Goal: Navigation & Orientation: Find specific page/section

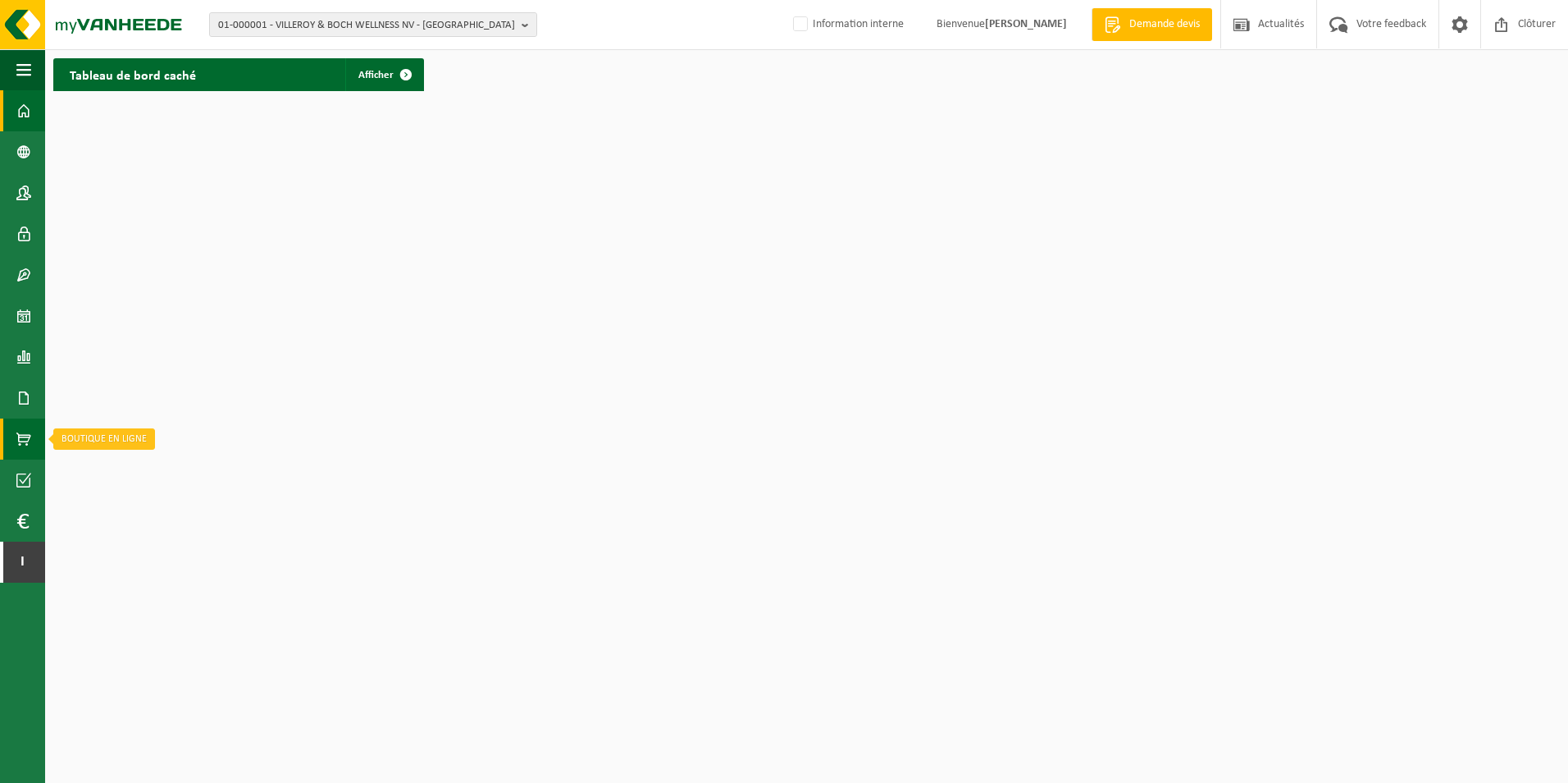
click at [21, 433] on span at bounding box center [24, 438] width 15 height 41
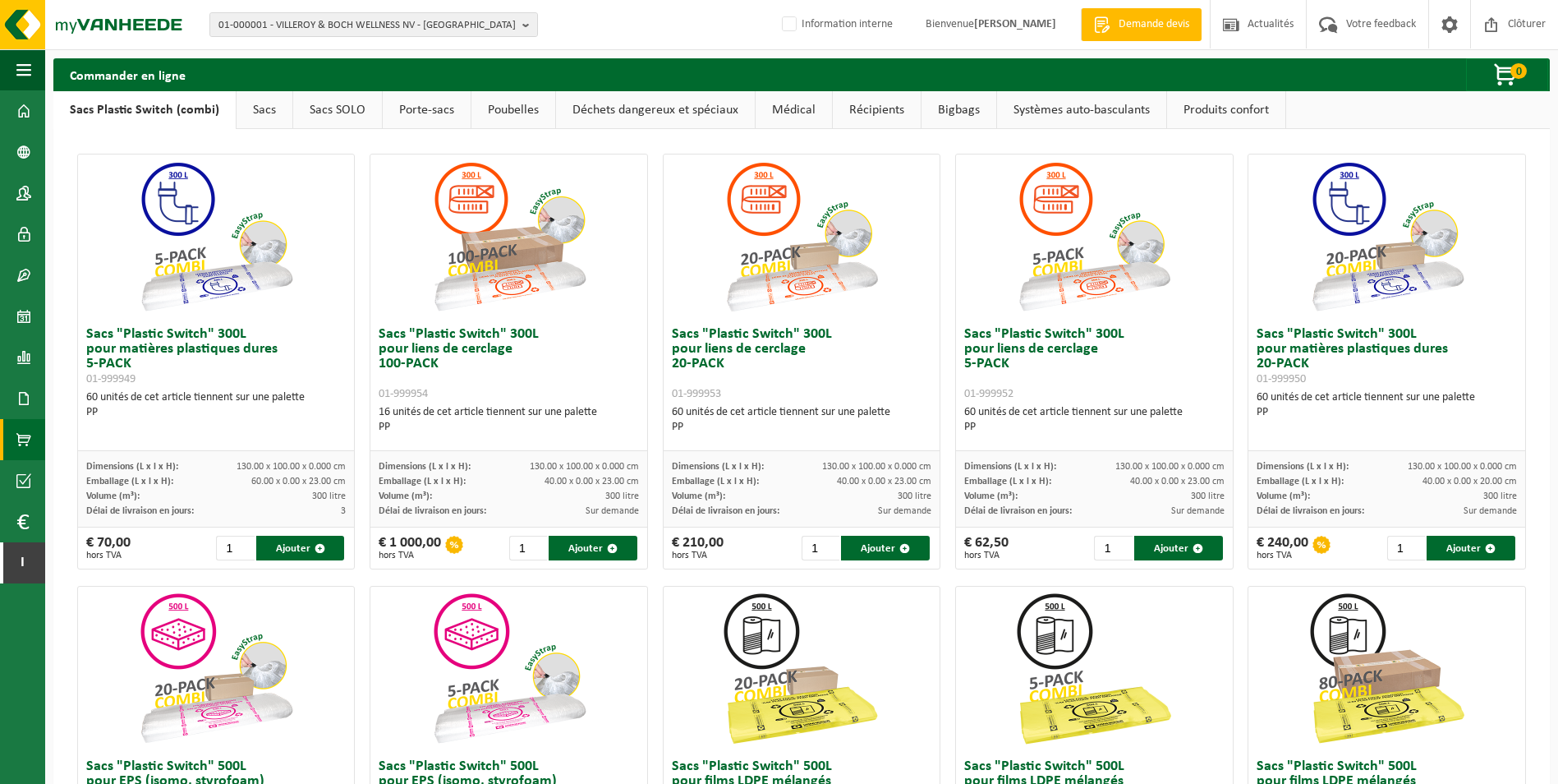
click at [273, 116] on link "Sacs" at bounding box center [264, 110] width 56 height 38
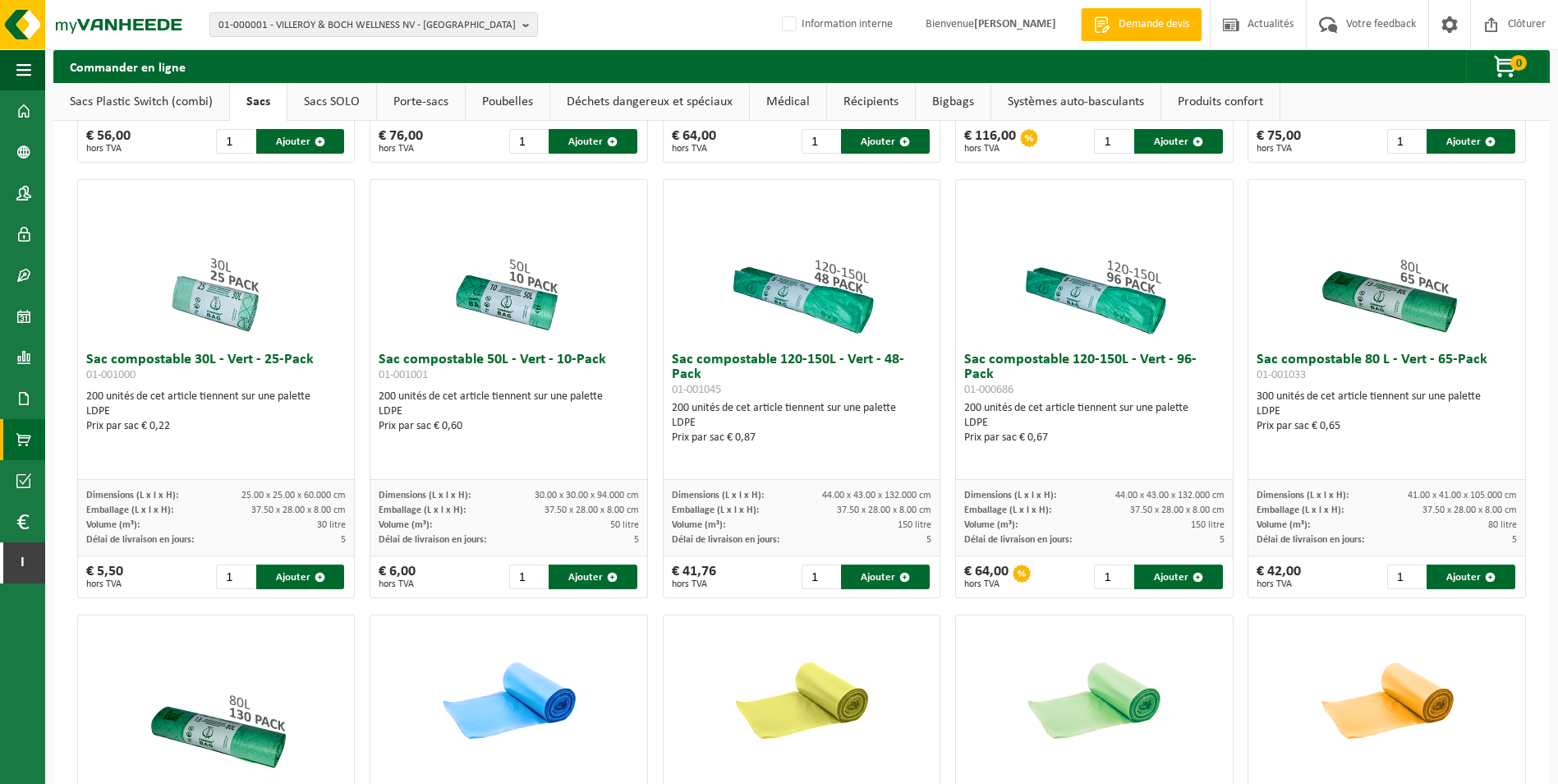
scroll to position [328, 0]
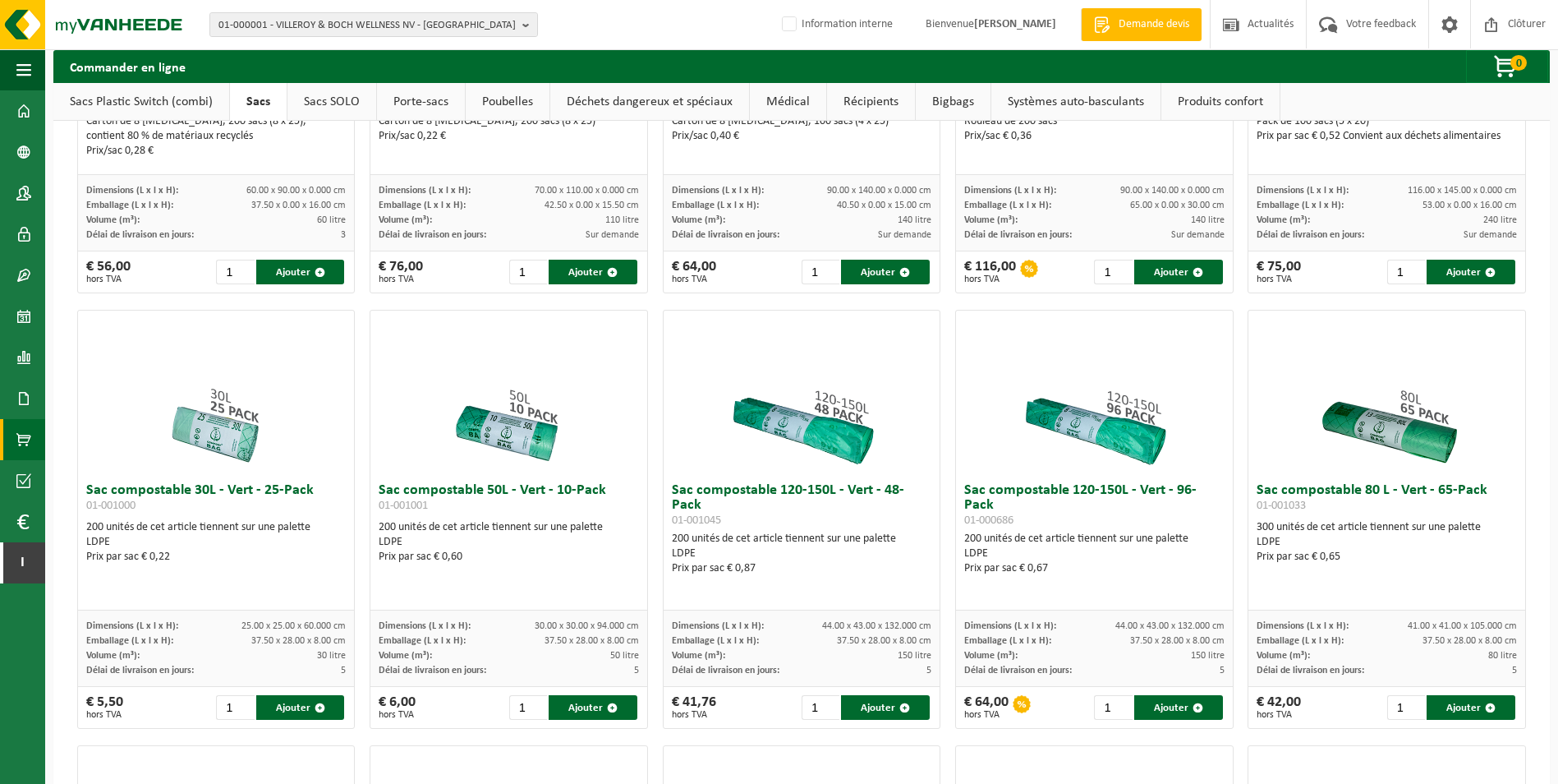
click at [313, 99] on link "Sacs SOLO" at bounding box center [332, 102] width 89 height 38
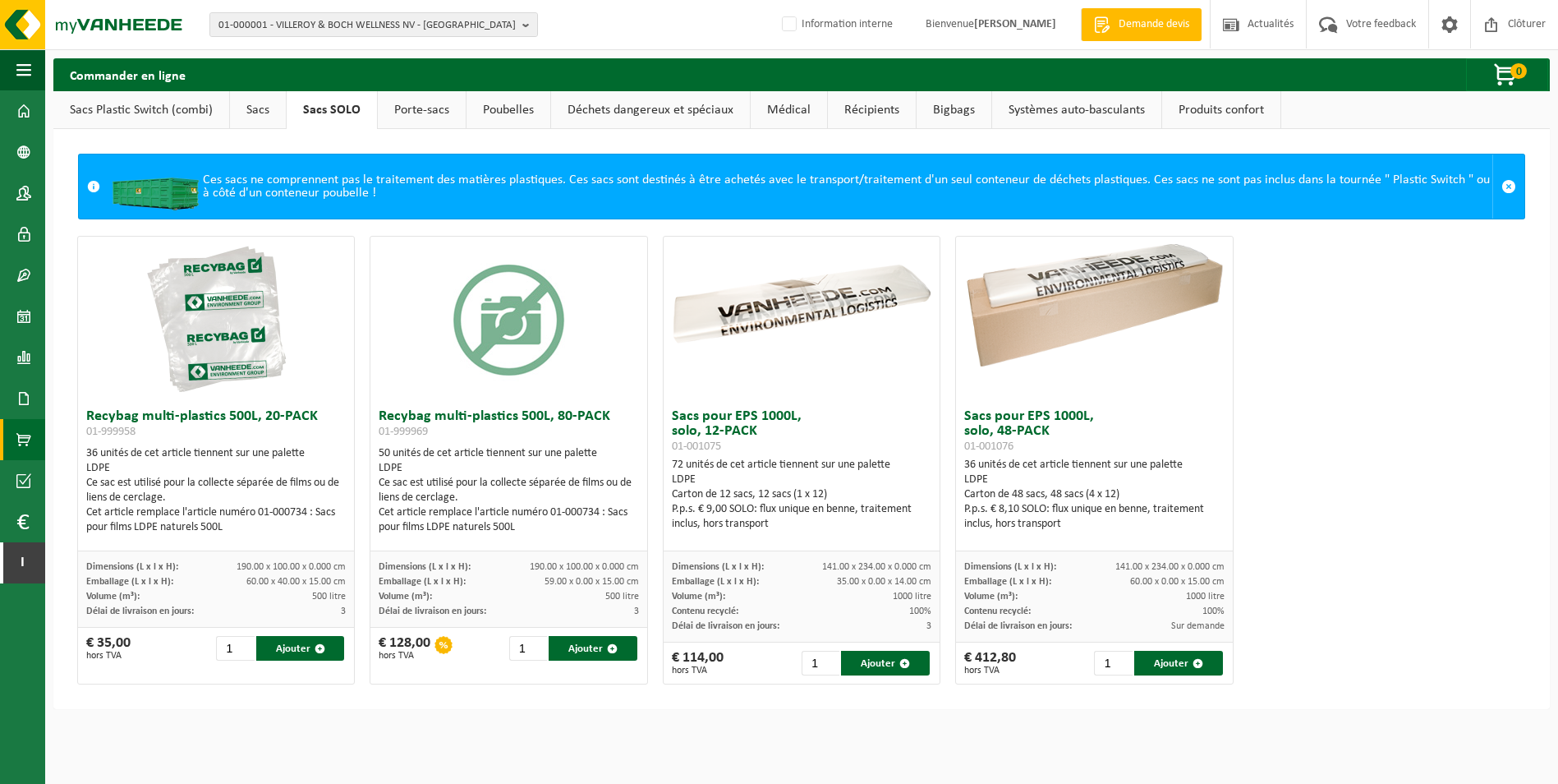
scroll to position [0, 0]
click at [414, 121] on link "Porte-sacs" at bounding box center [421, 110] width 88 height 38
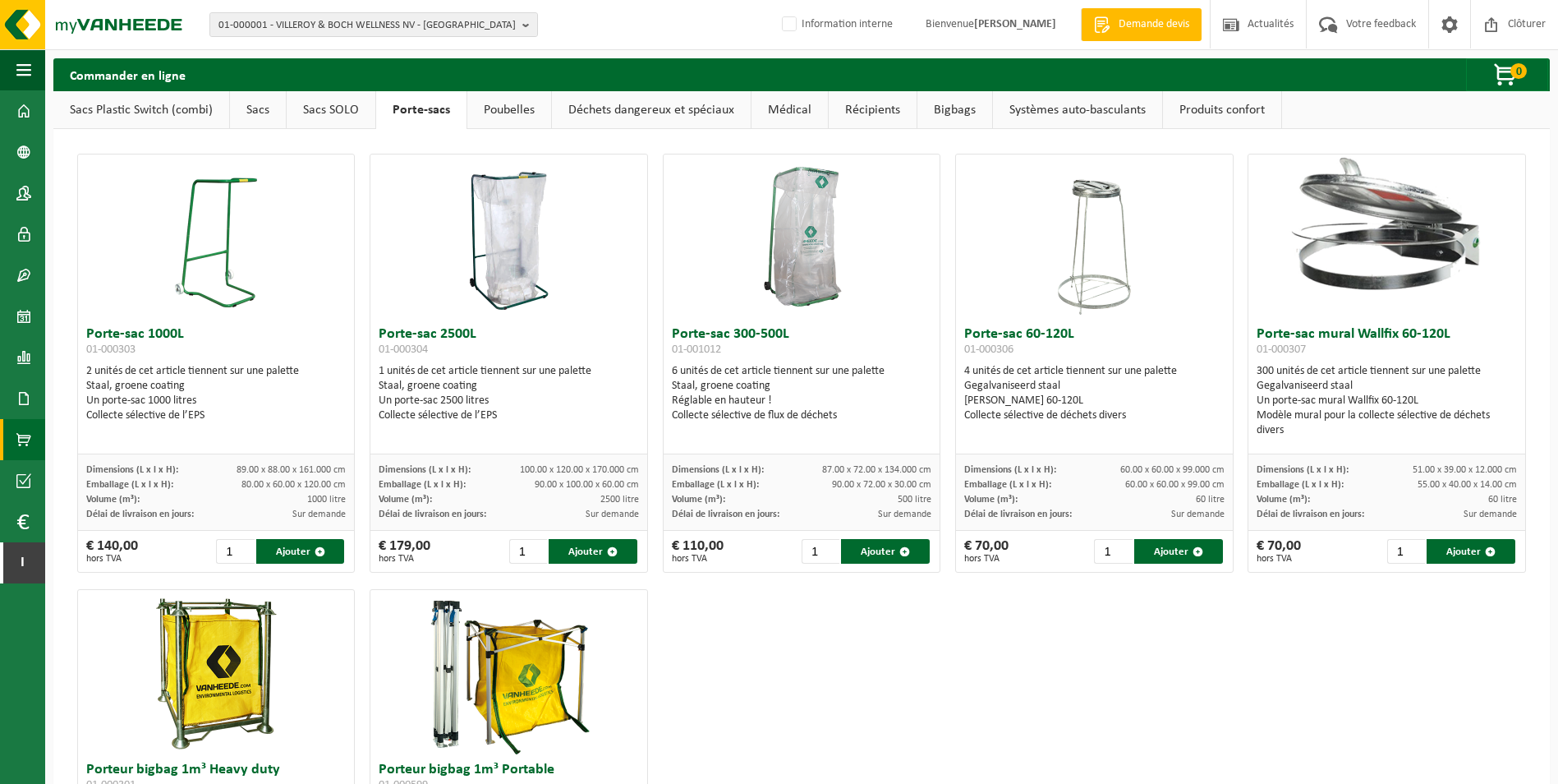
click at [499, 107] on link "Poubelles" at bounding box center [510, 110] width 84 height 38
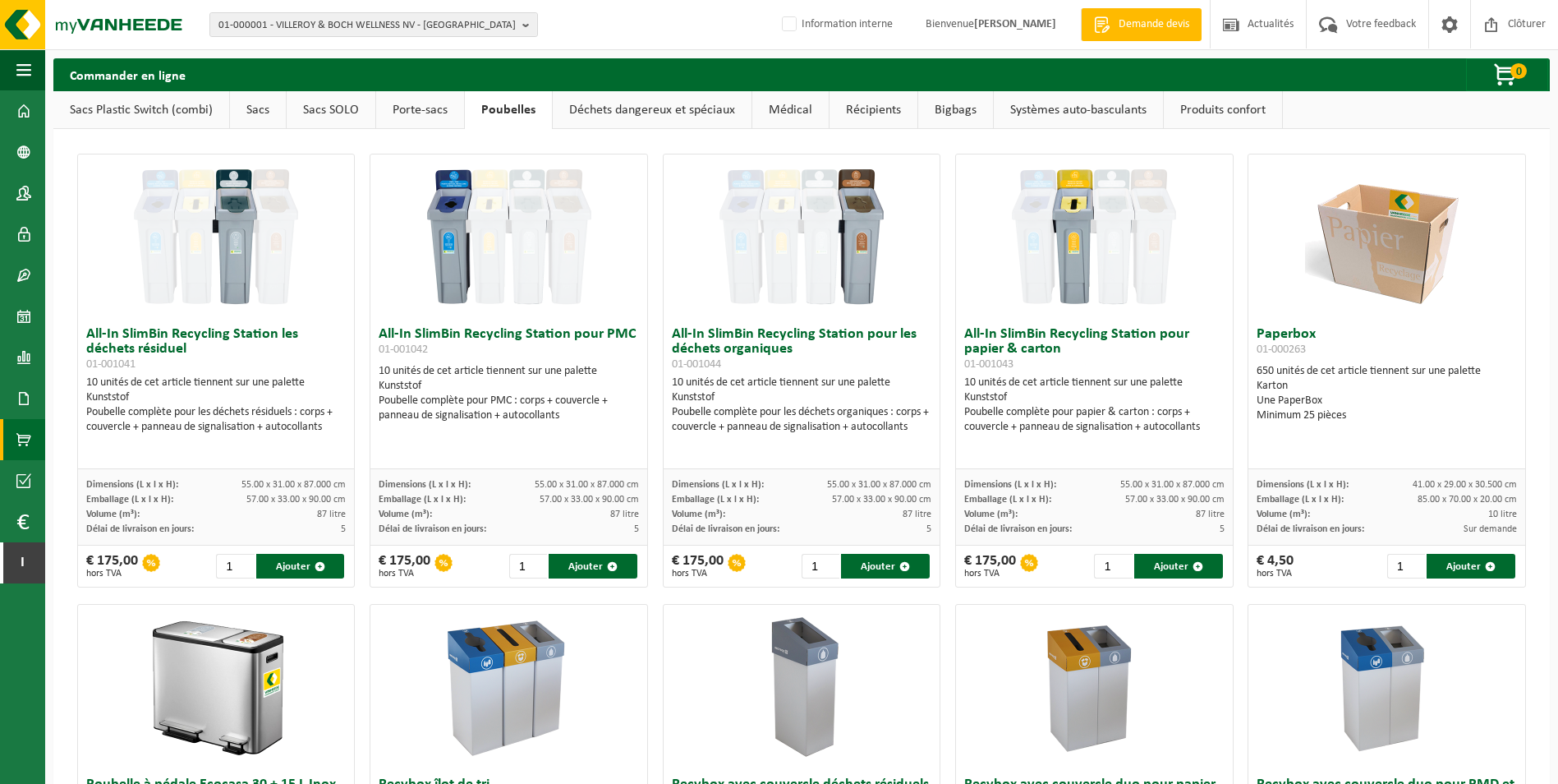
click at [626, 116] on link "Déchets dangereux et spéciaux" at bounding box center [652, 110] width 199 height 38
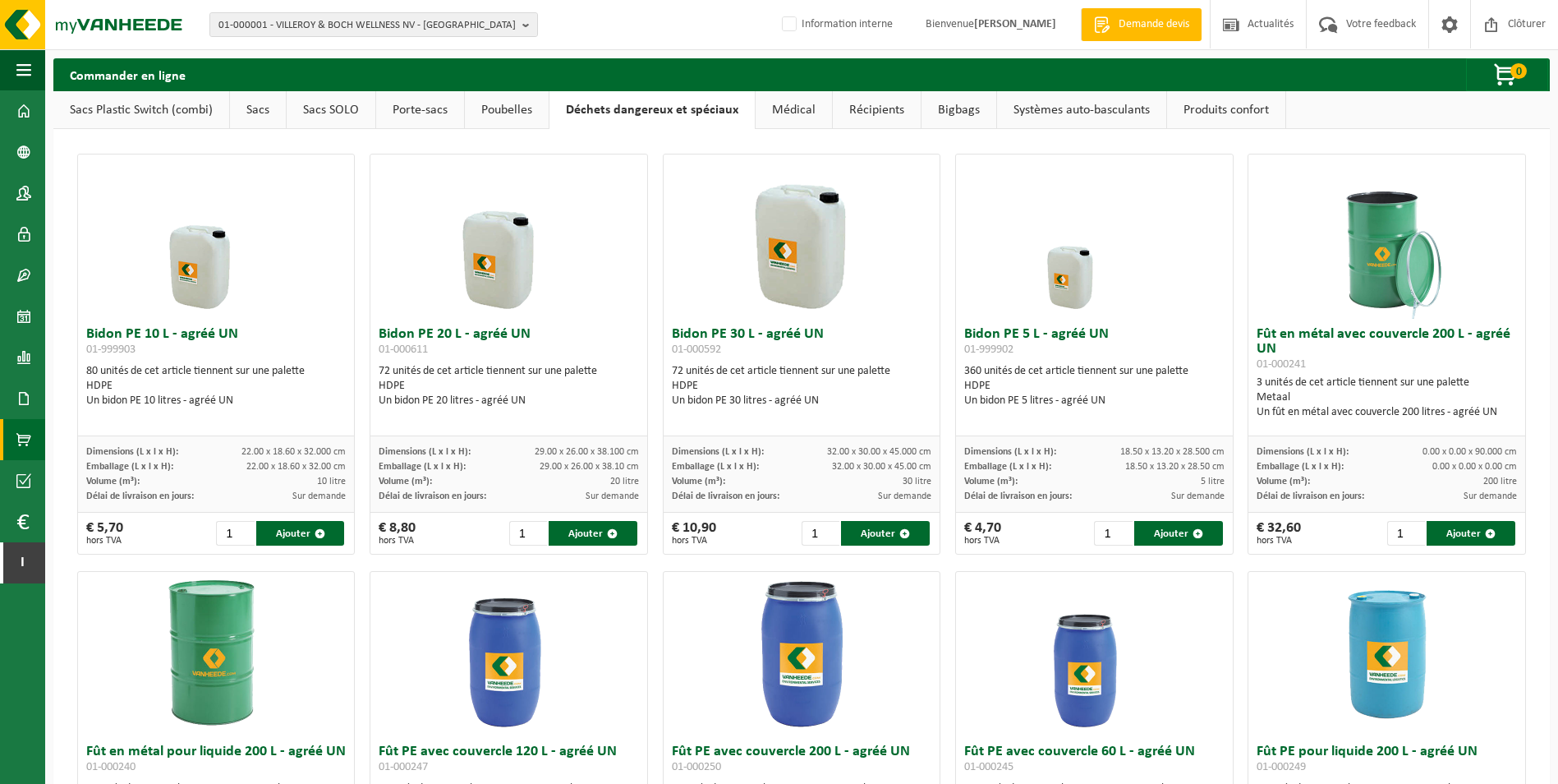
click at [509, 113] on link "Poubelles" at bounding box center [507, 110] width 84 height 38
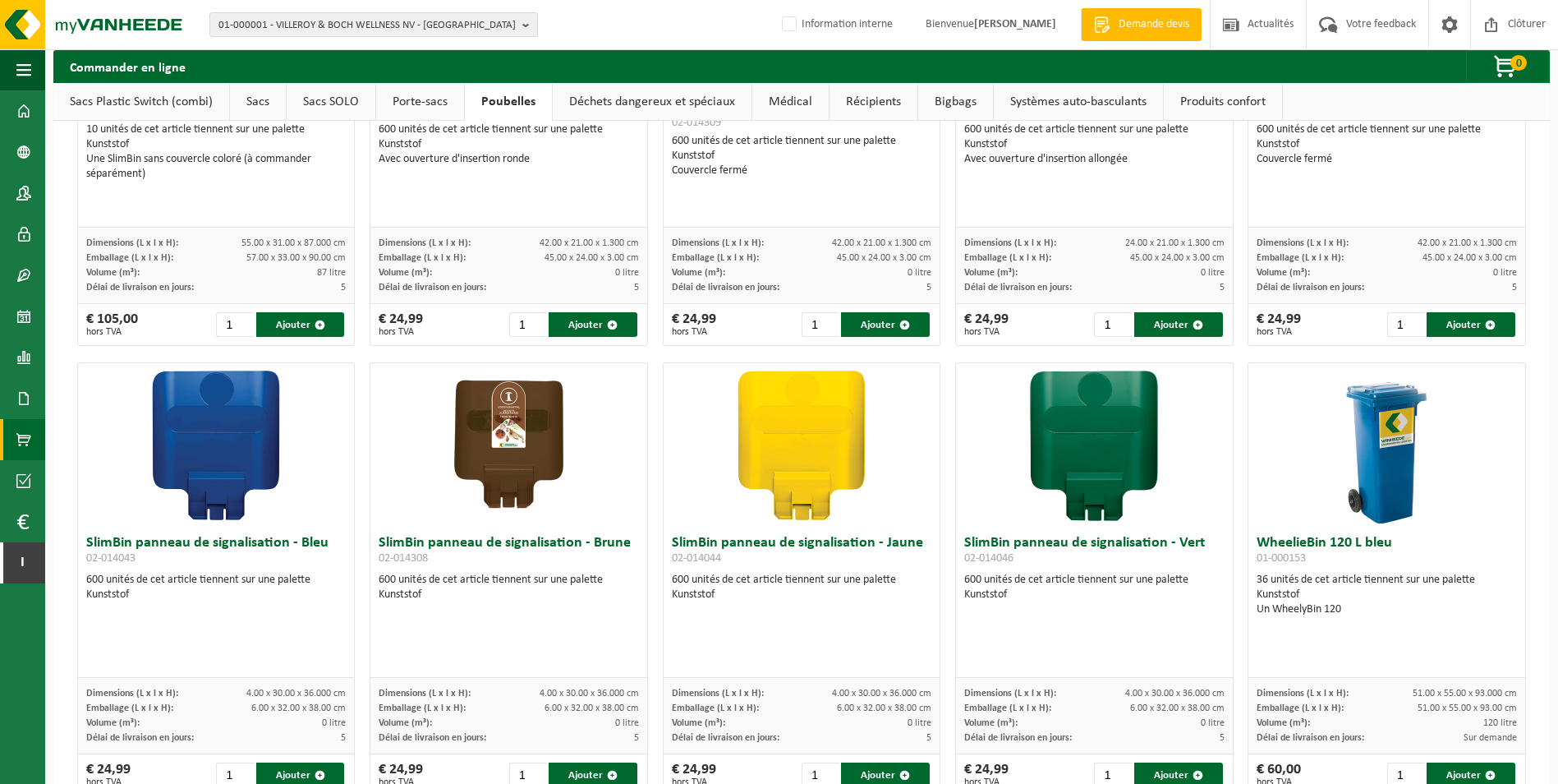
scroll to position [1807, 0]
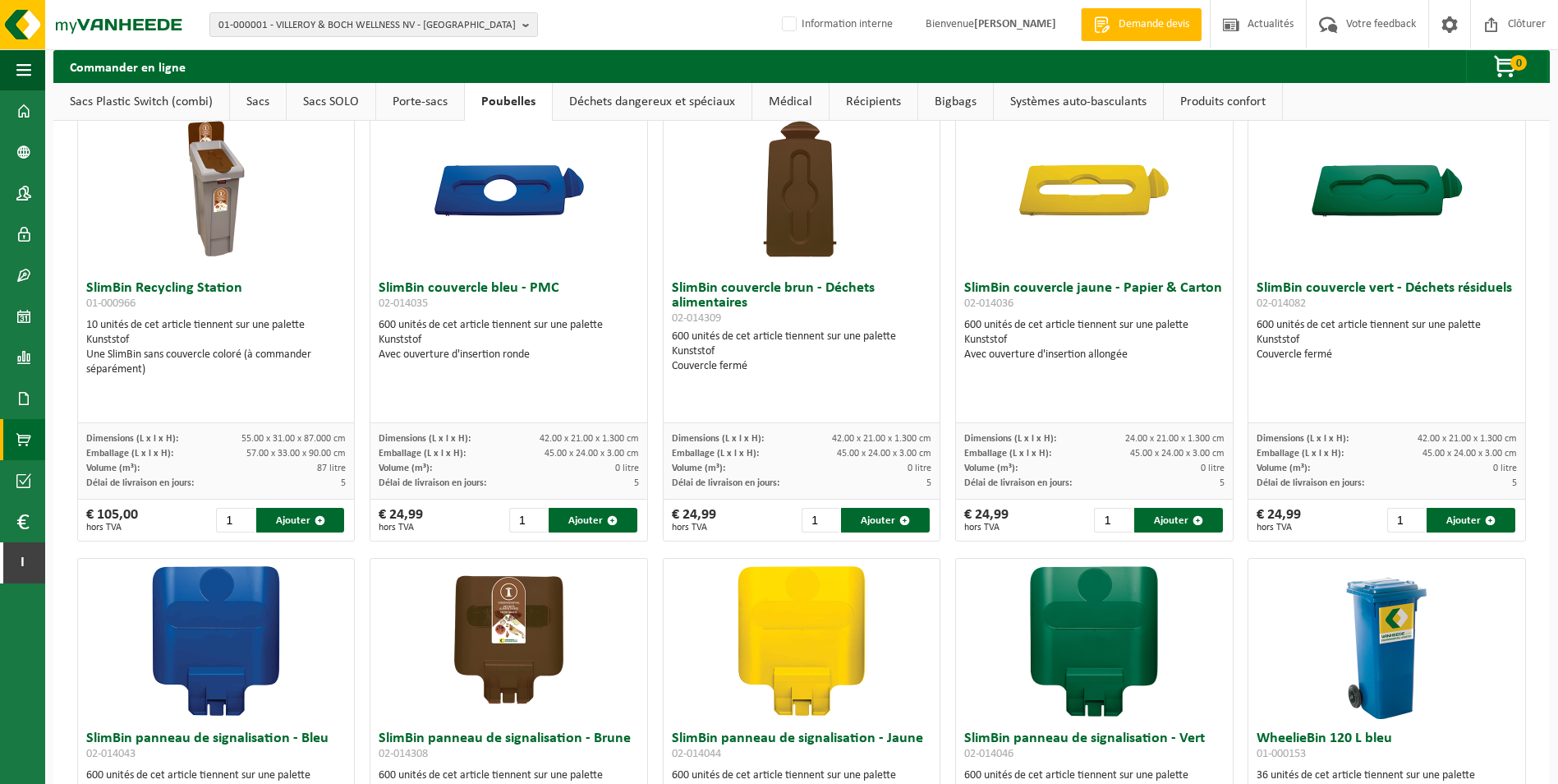
click at [627, 104] on link "Déchets dangereux et spéciaux" at bounding box center [652, 102] width 199 height 38
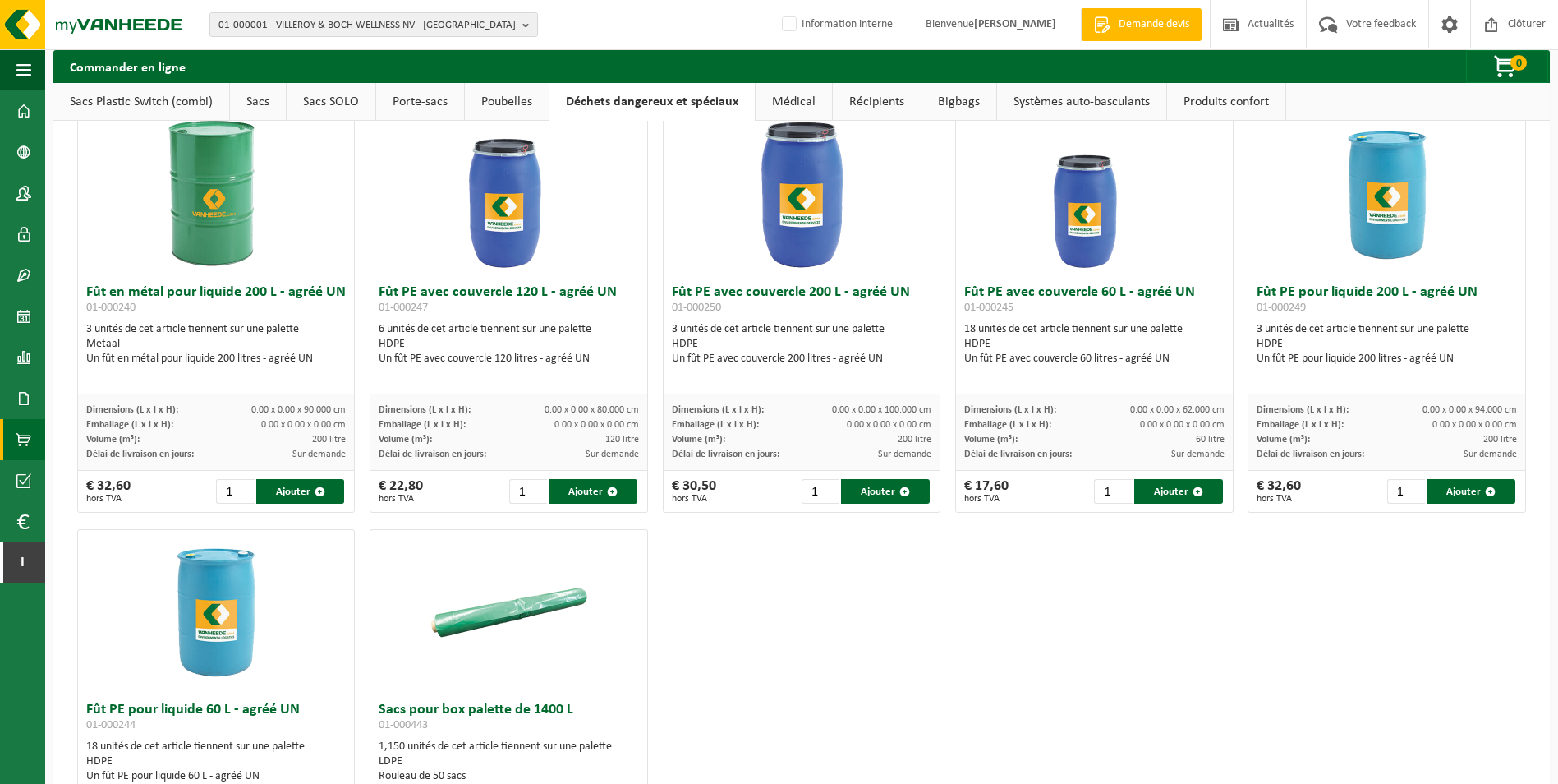
scroll to position [236, 0]
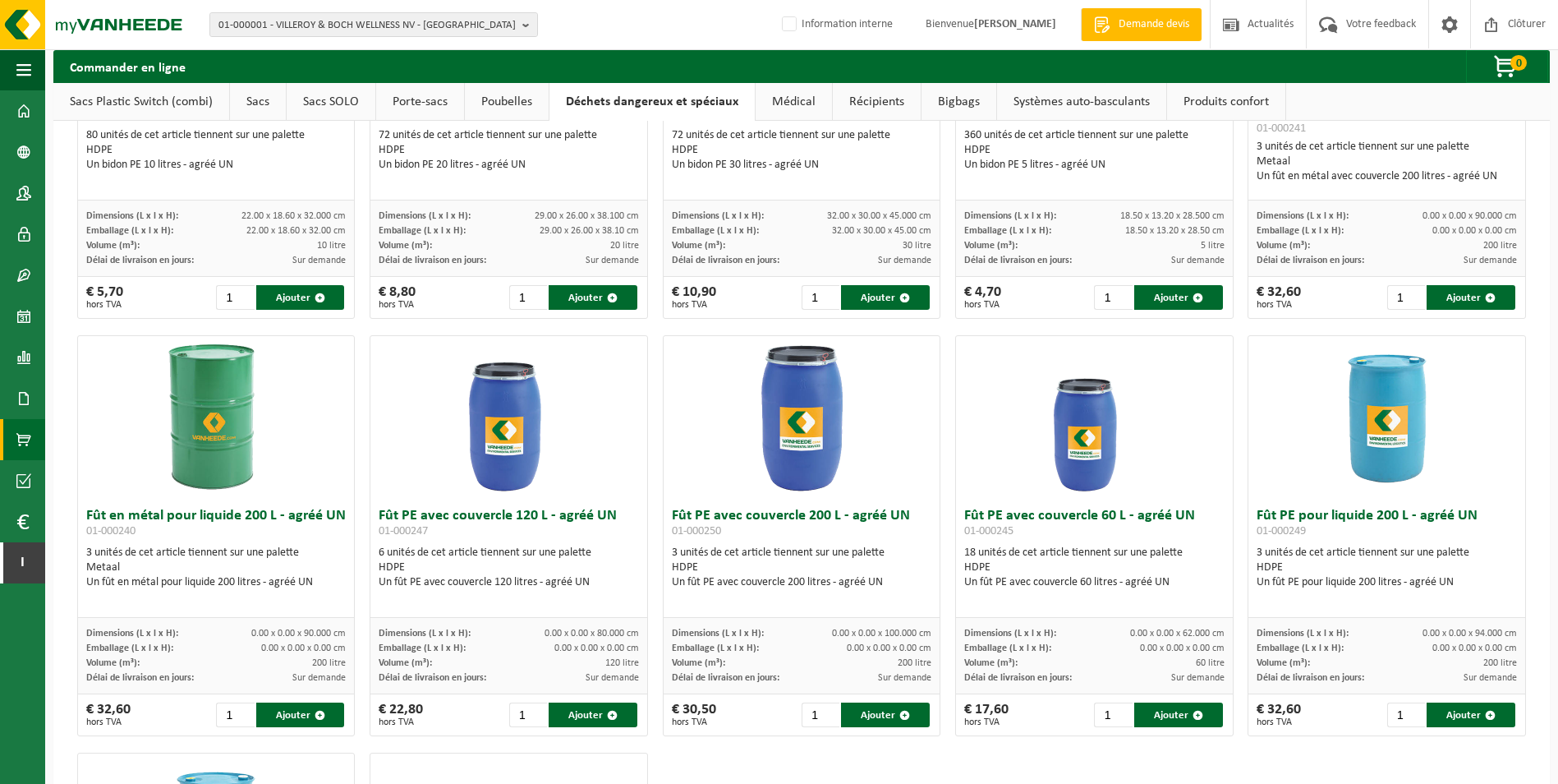
click at [782, 102] on link "Médical" at bounding box center [793, 102] width 76 height 38
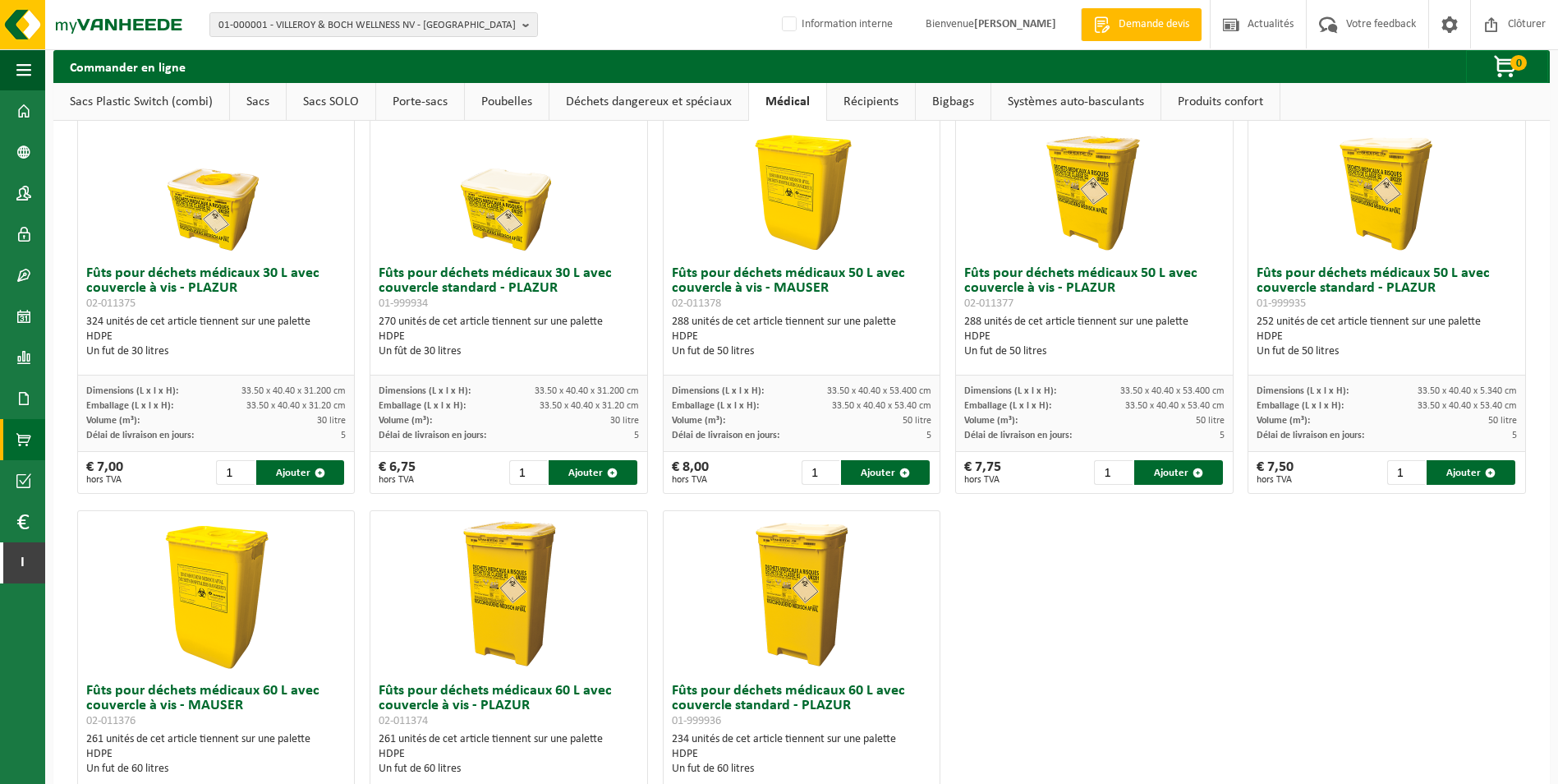
scroll to position [661, 0]
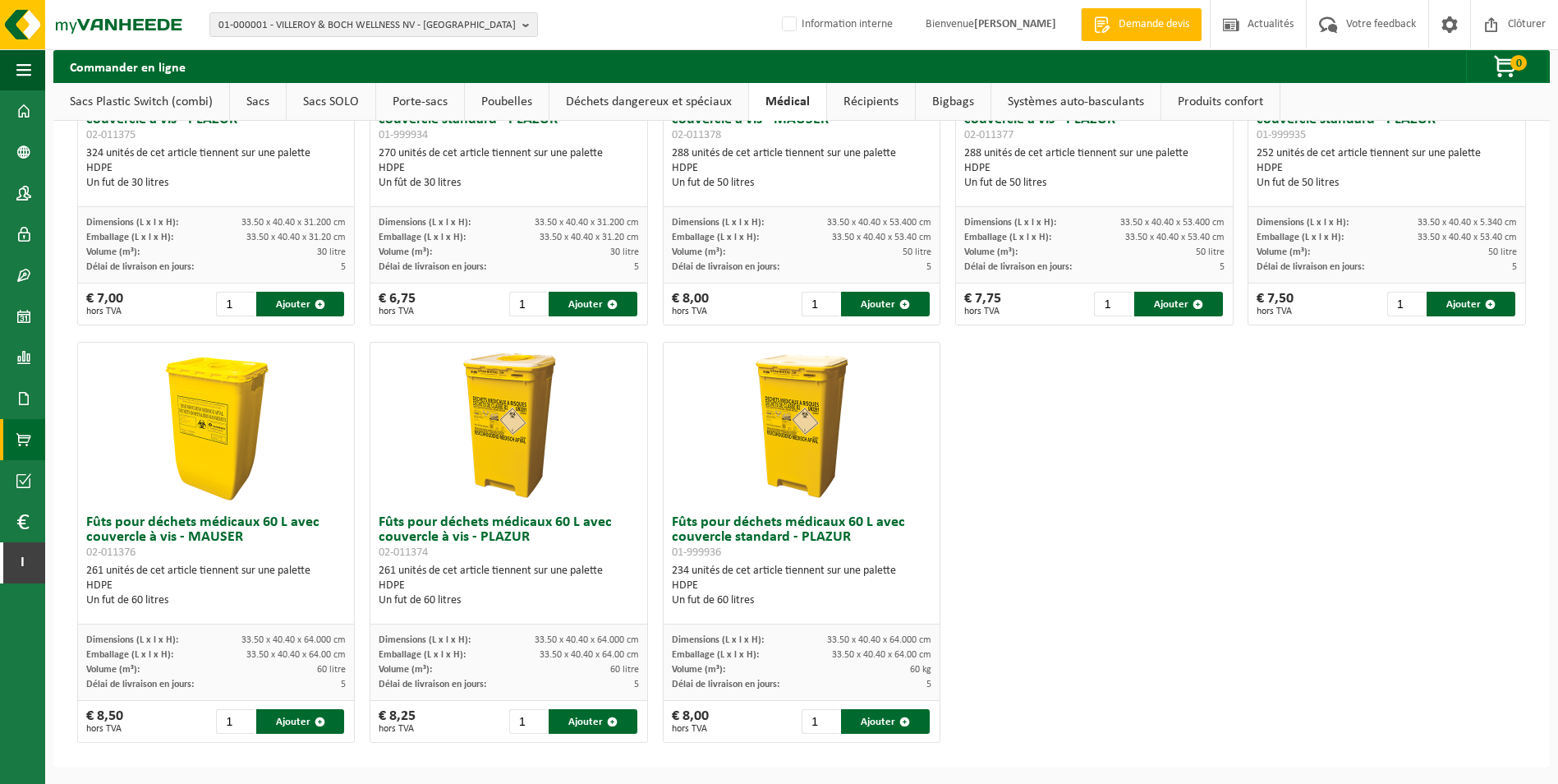
click at [842, 98] on link "Récipients" at bounding box center [870, 102] width 88 height 38
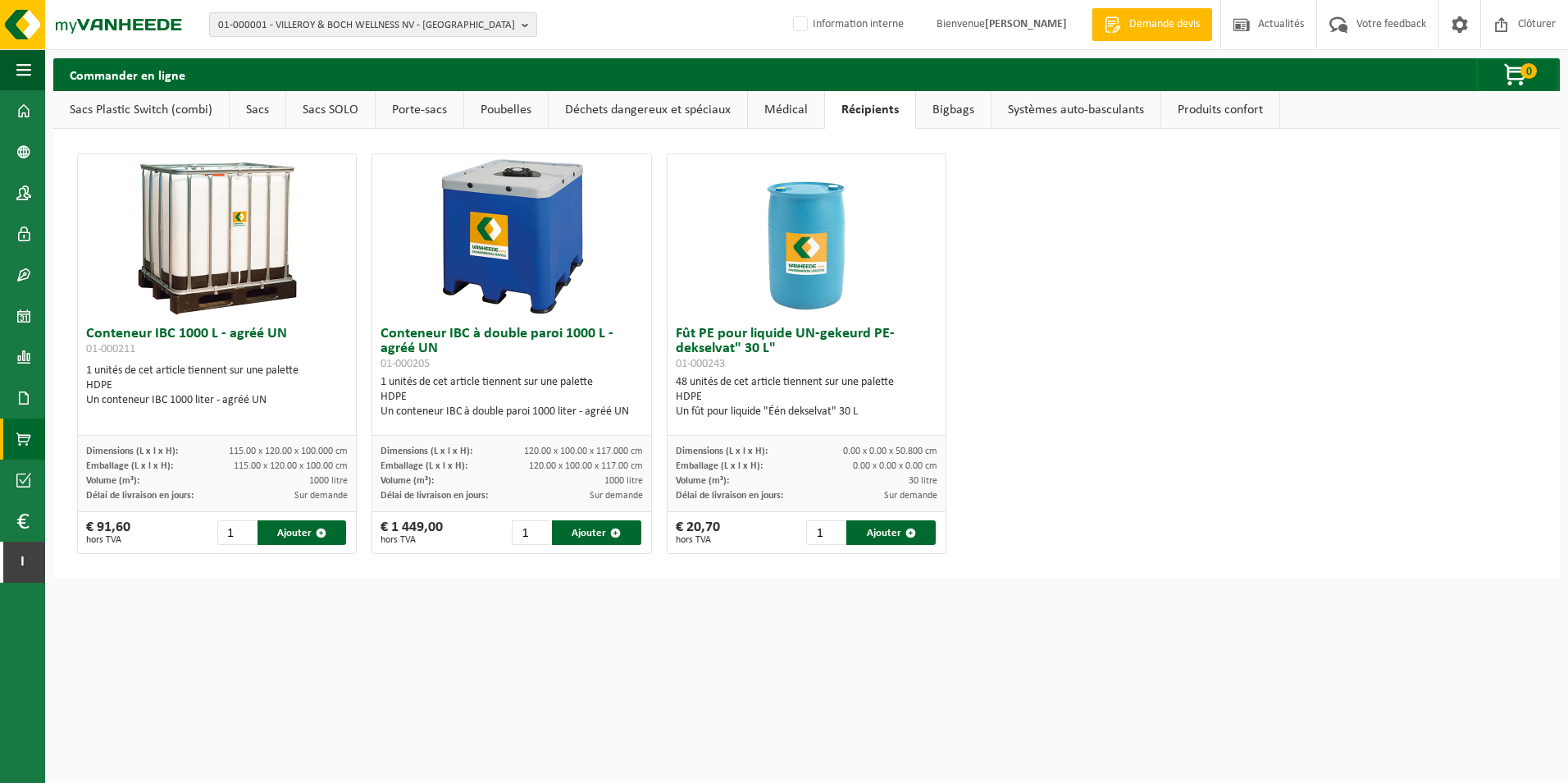
click at [951, 107] on link "Bigbags" at bounding box center [953, 110] width 75 height 38
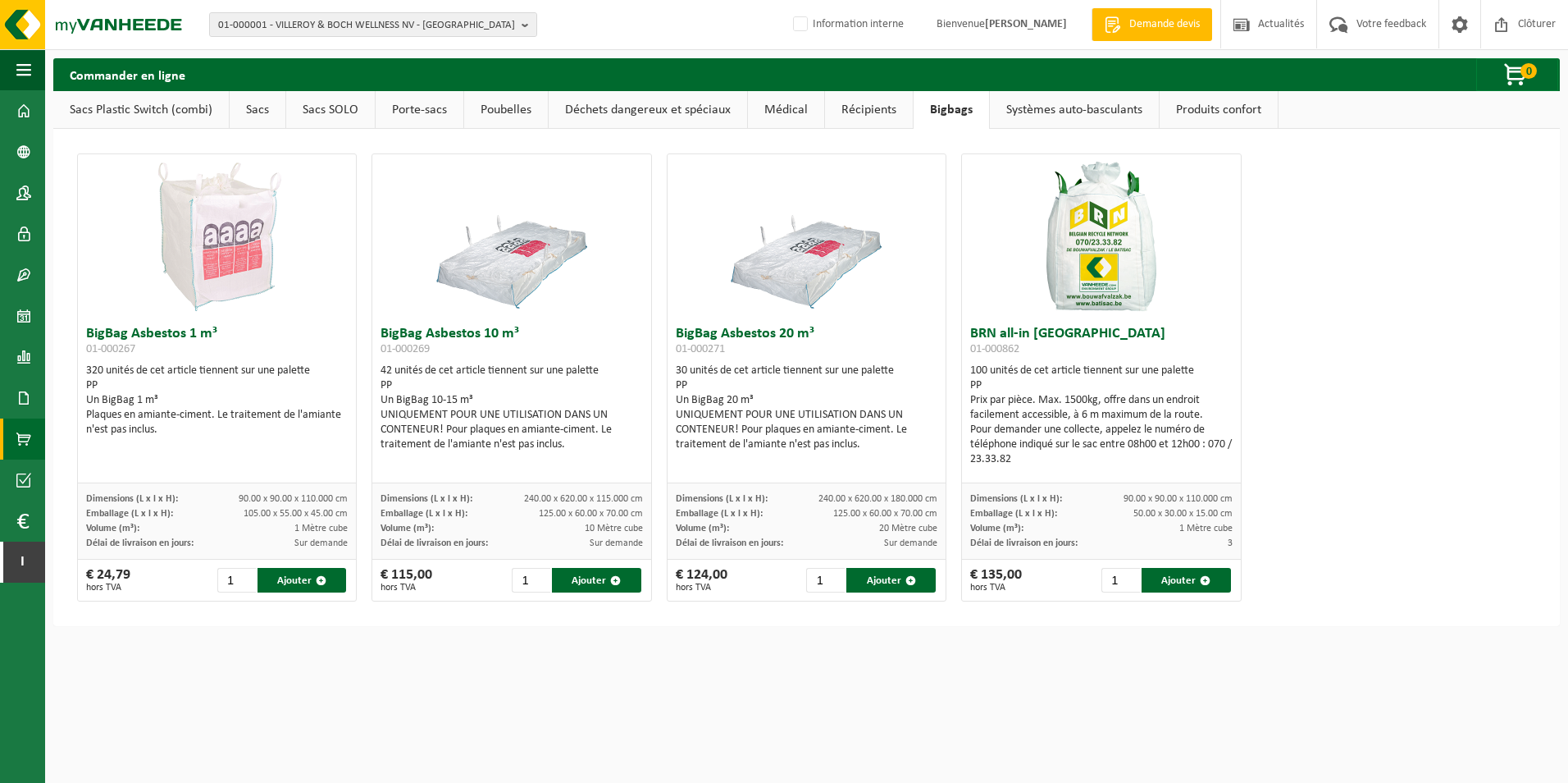
click at [1034, 107] on link "Systèmes auto-basculants" at bounding box center [1074, 110] width 169 height 38
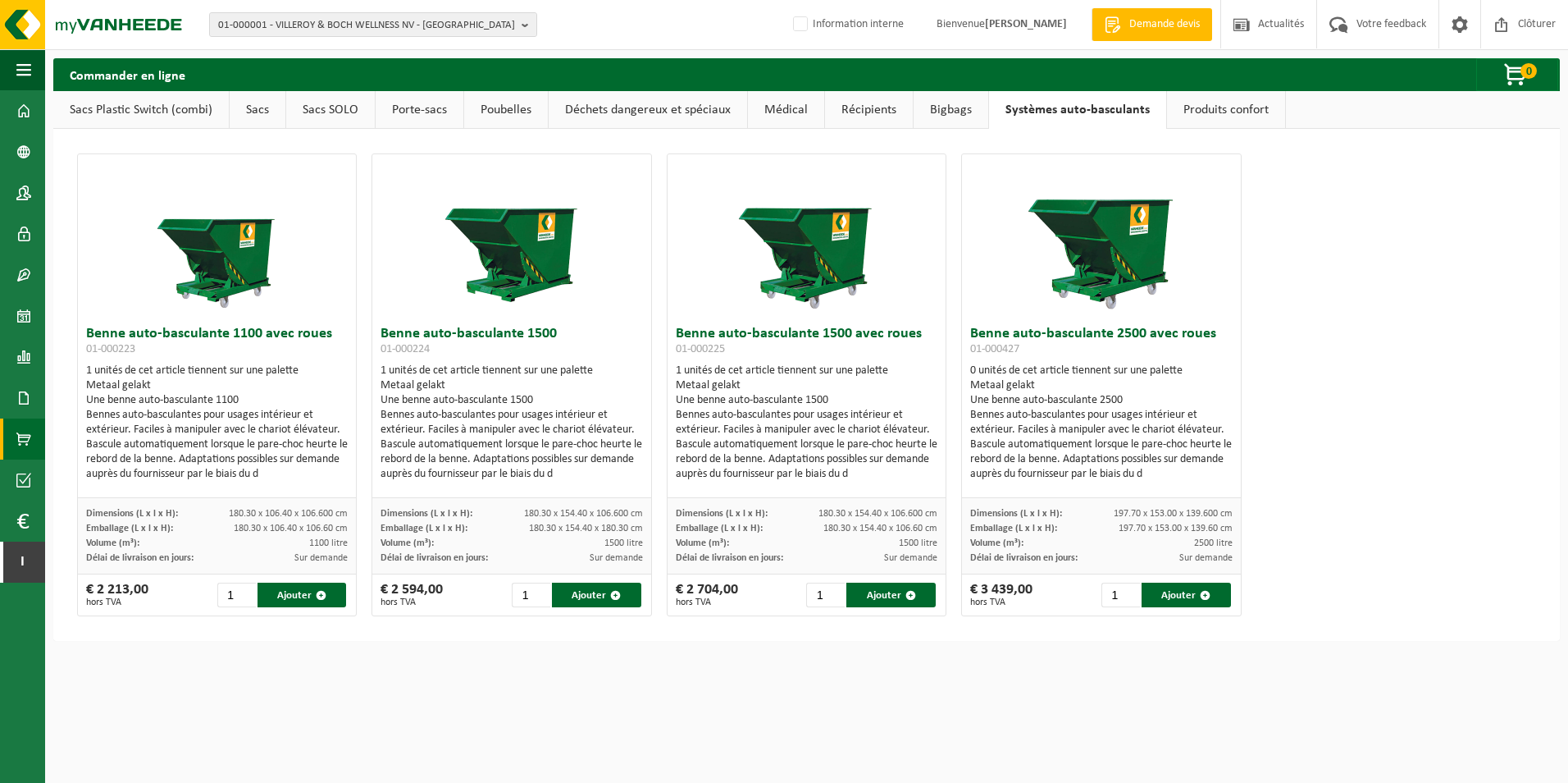
click at [1185, 99] on link "Produits confort" at bounding box center [1226, 110] width 118 height 38
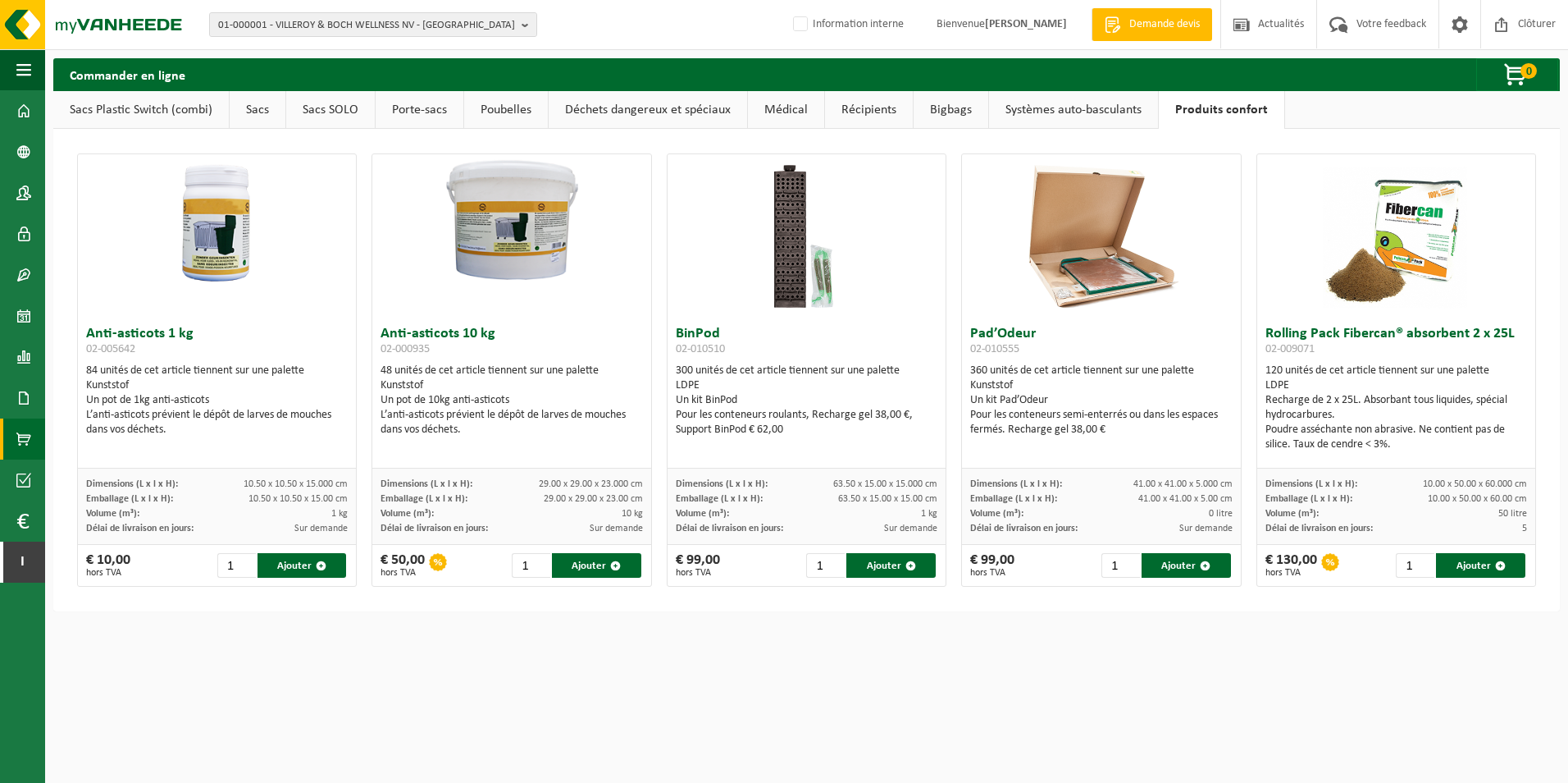
click at [610, 110] on link "Déchets dangereux et spéciaux" at bounding box center [648, 110] width 199 height 38
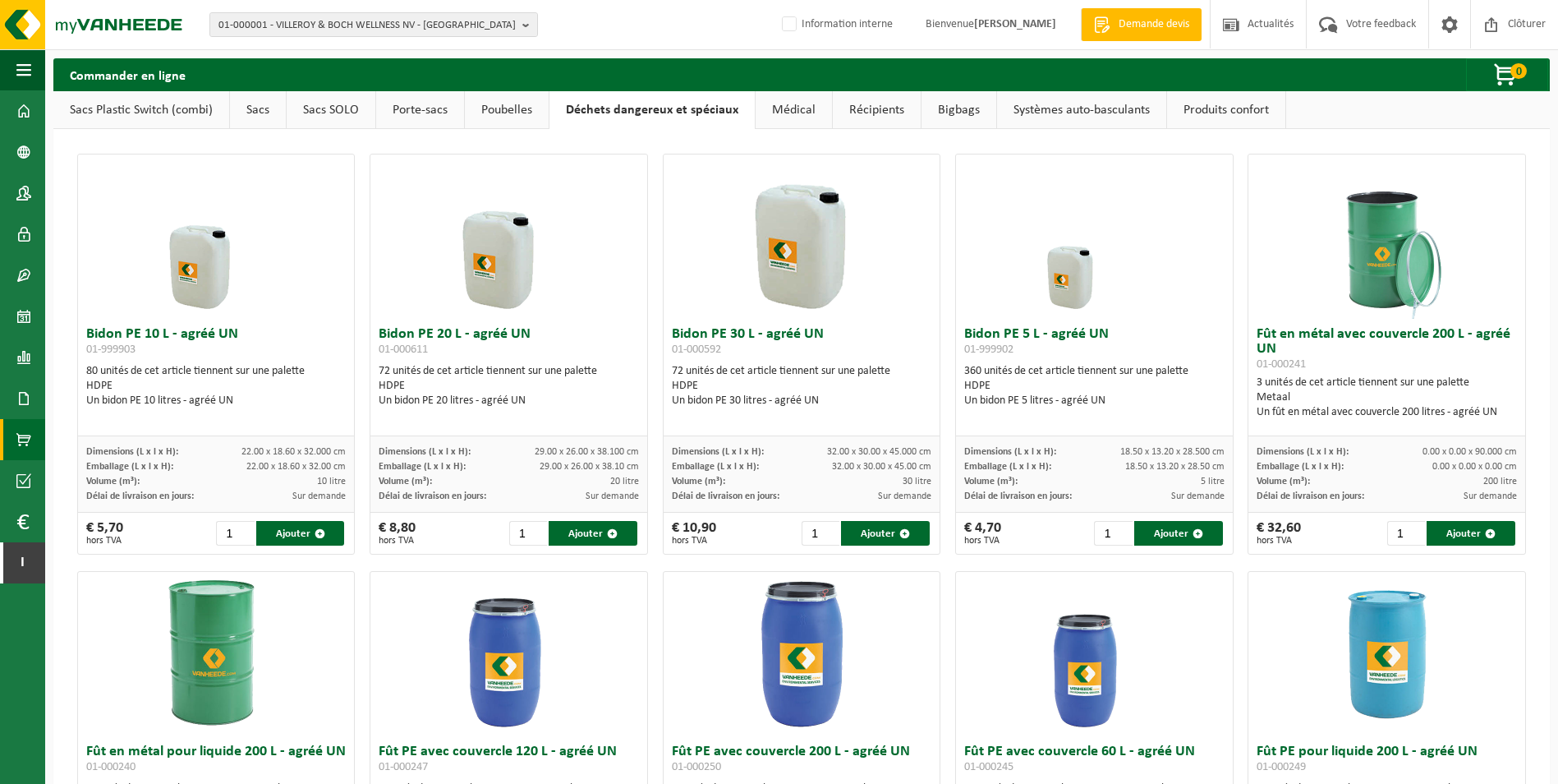
click at [1404, 238] on img at bounding box center [1388, 237] width 165 height 165
